Goal: Task Accomplishment & Management: Manage account settings

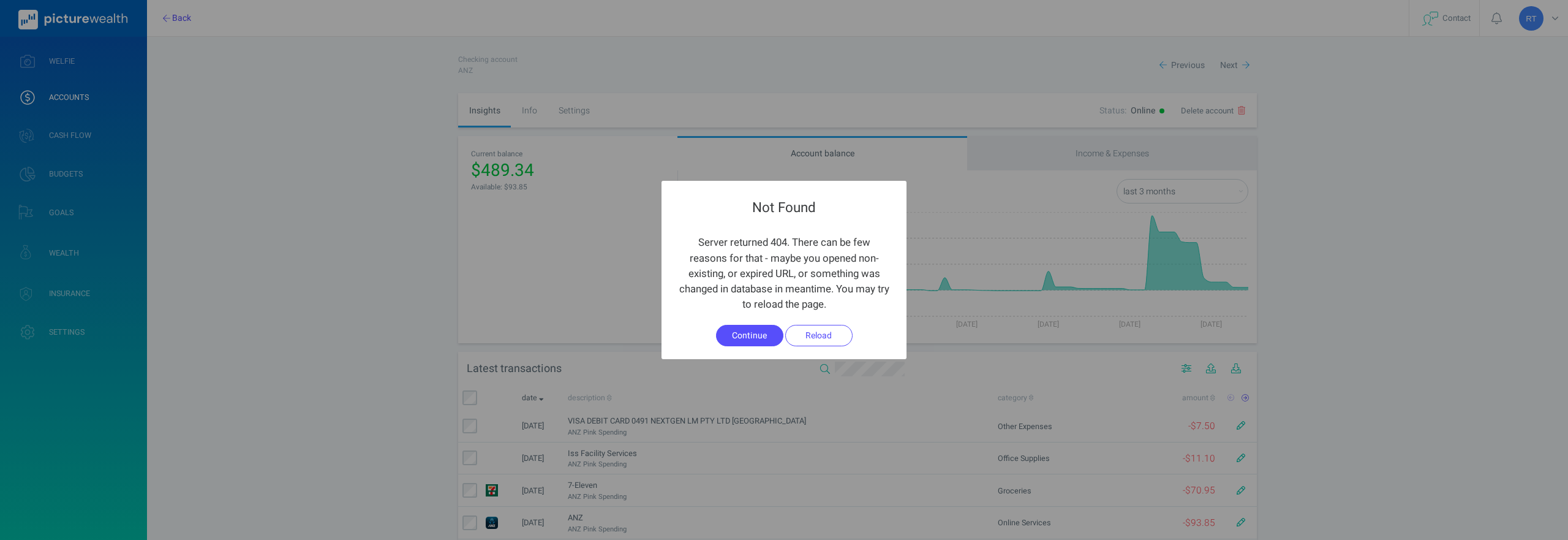
select select "L3M"
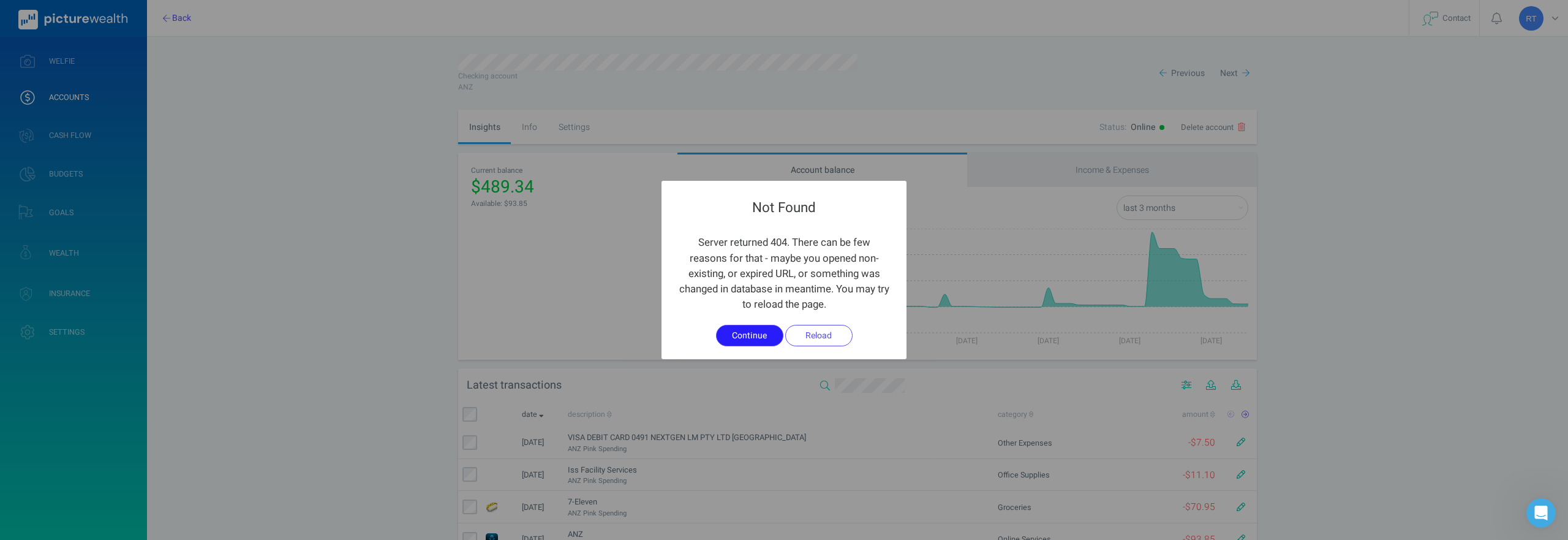
click at [743, 340] on button "Continue" at bounding box center [750, 335] width 68 height 21
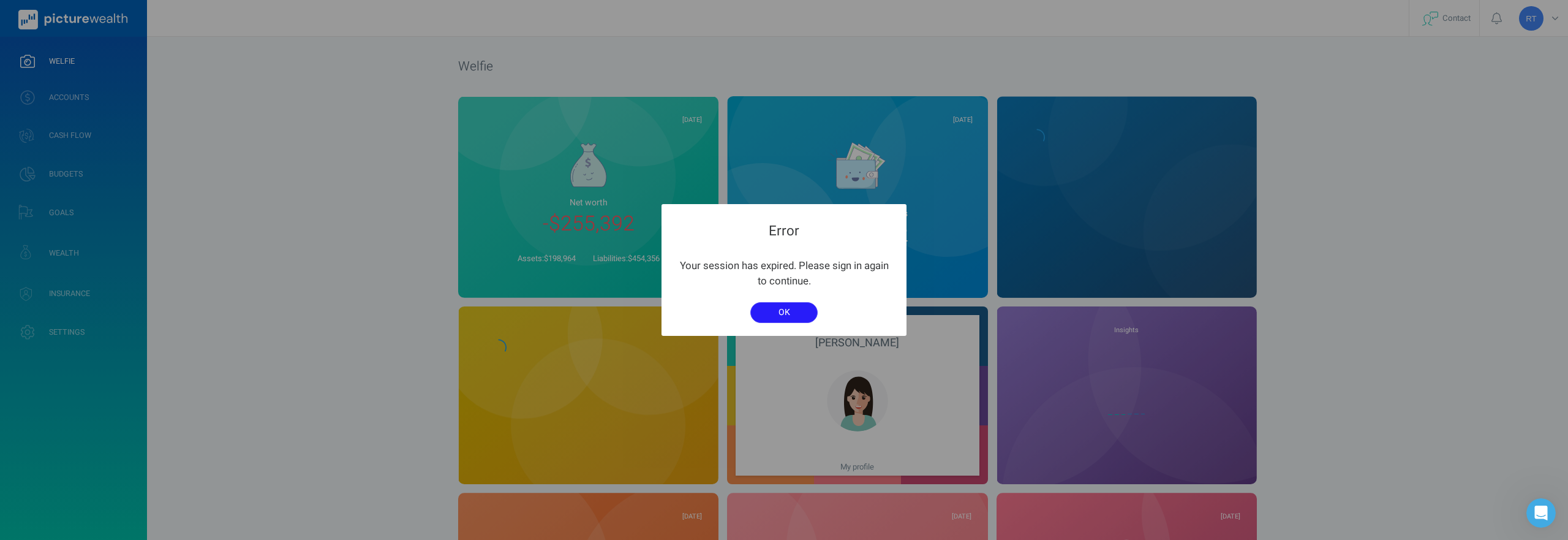
click at [796, 316] on button "OK" at bounding box center [784, 312] width 68 height 21
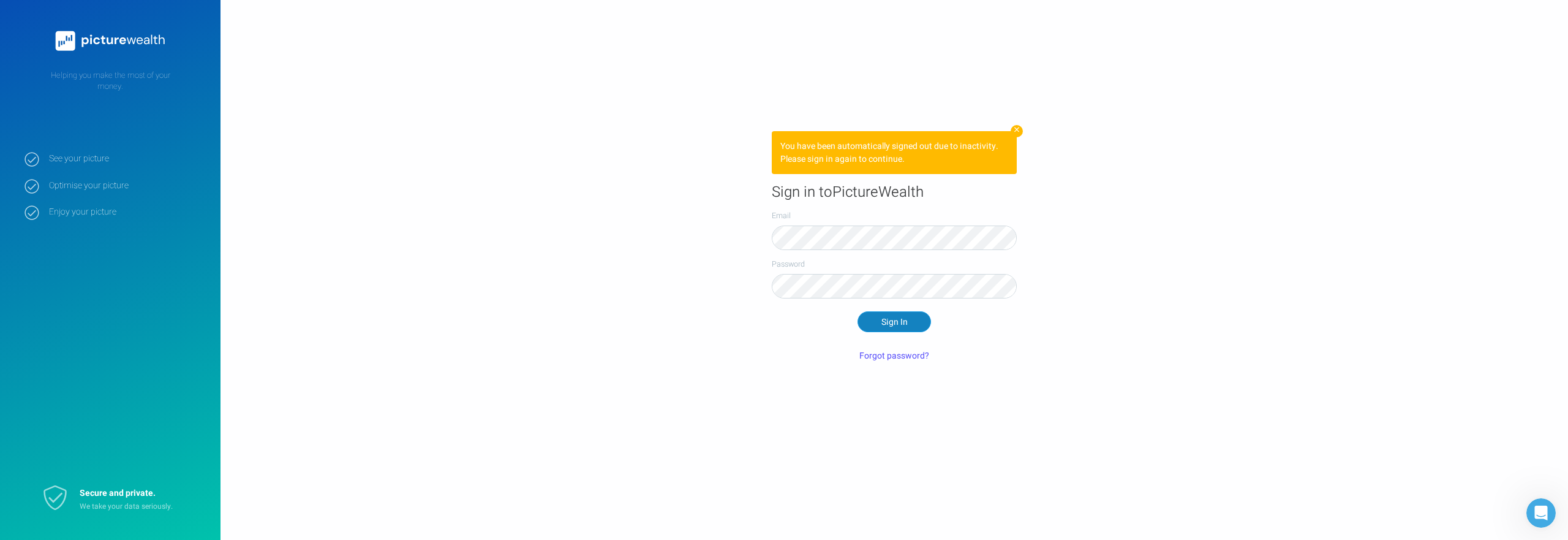
click at [881, 328] on button "Sign In" at bounding box center [894, 321] width 73 height 21
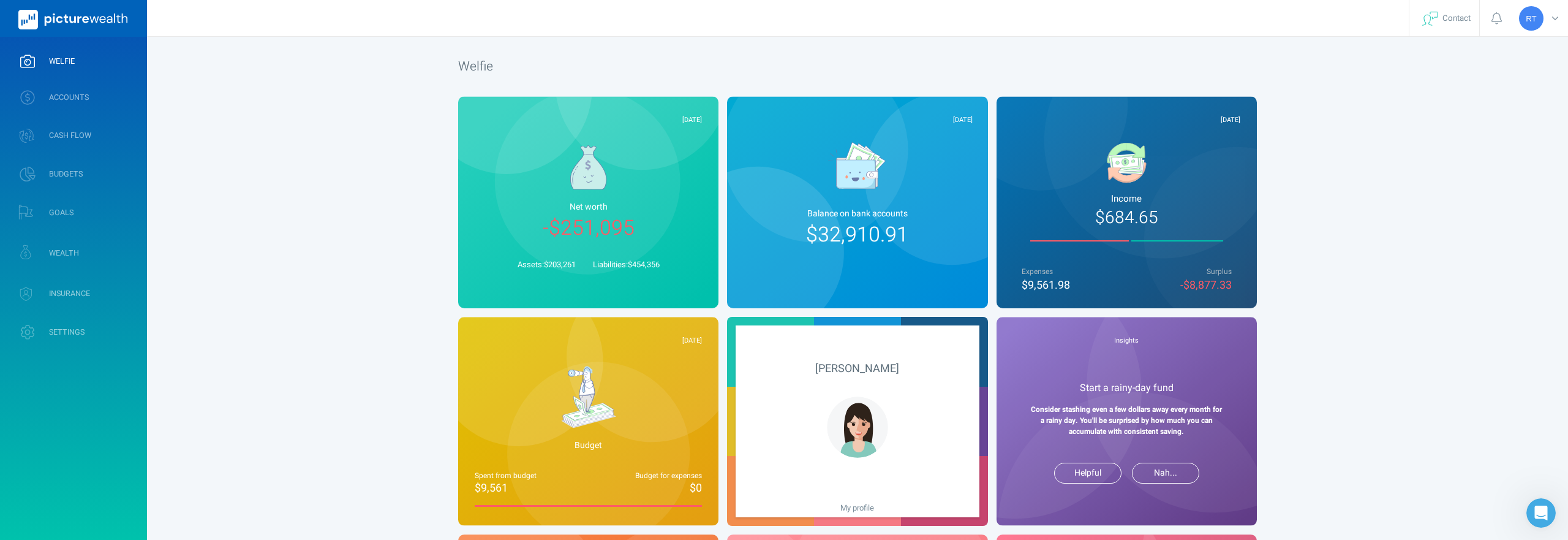
click at [870, 177] on img at bounding box center [857, 166] width 58 height 47
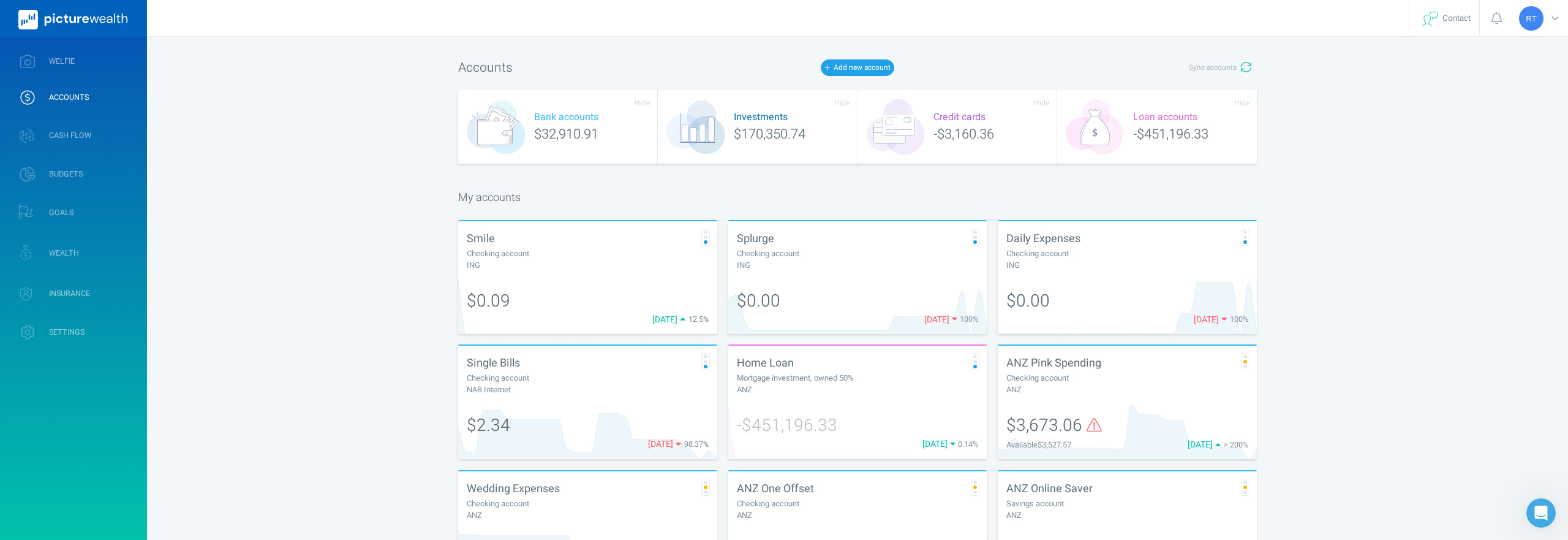
click at [1094, 430] on icon at bounding box center [1094, 425] width 15 height 13
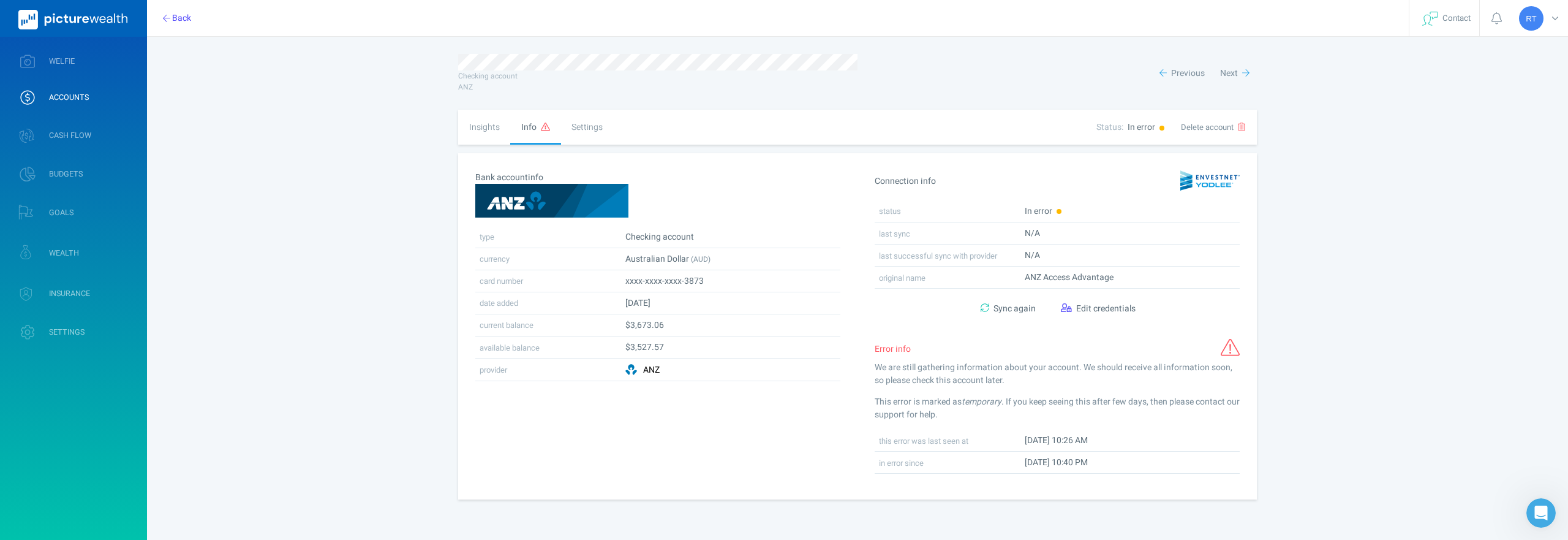
click at [450, 129] on div "Checking account ANZ Previous Next Insights Info Settings Status: In error Dele…" at bounding box center [857, 277] width 833 height 480
click at [473, 125] on div "Insights" at bounding box center [484, 127] width 52 height 35
select select "L3M"
